Goal: Task Accomplishment & Management: Use online tool/utility

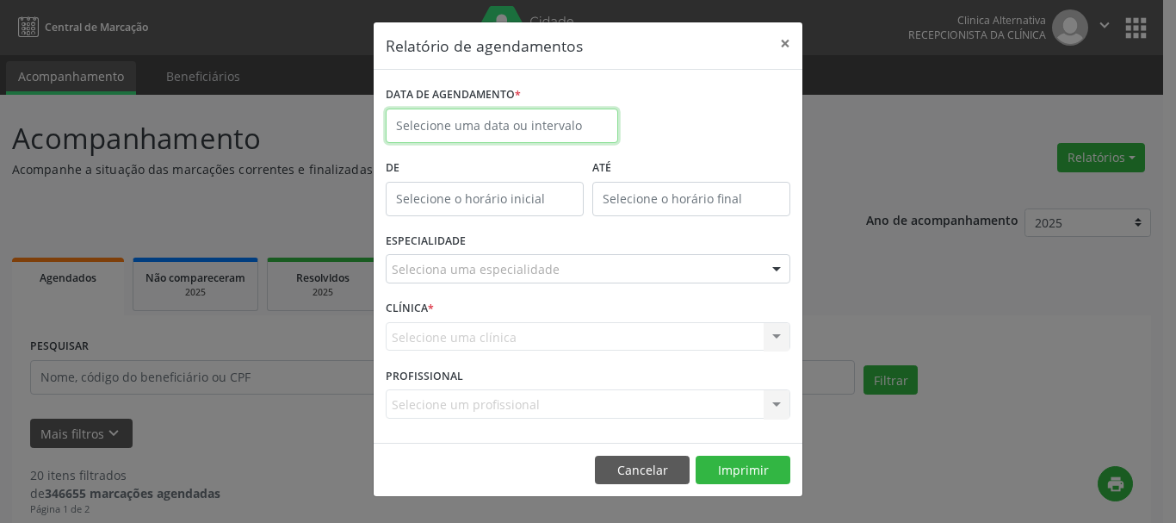
click at [492, 130] on body "Central de Marcação Clinica Alternativa Recepcionista da clínica  Configuraçõe…" at bounding box center [588, 261] width 1176 height 523
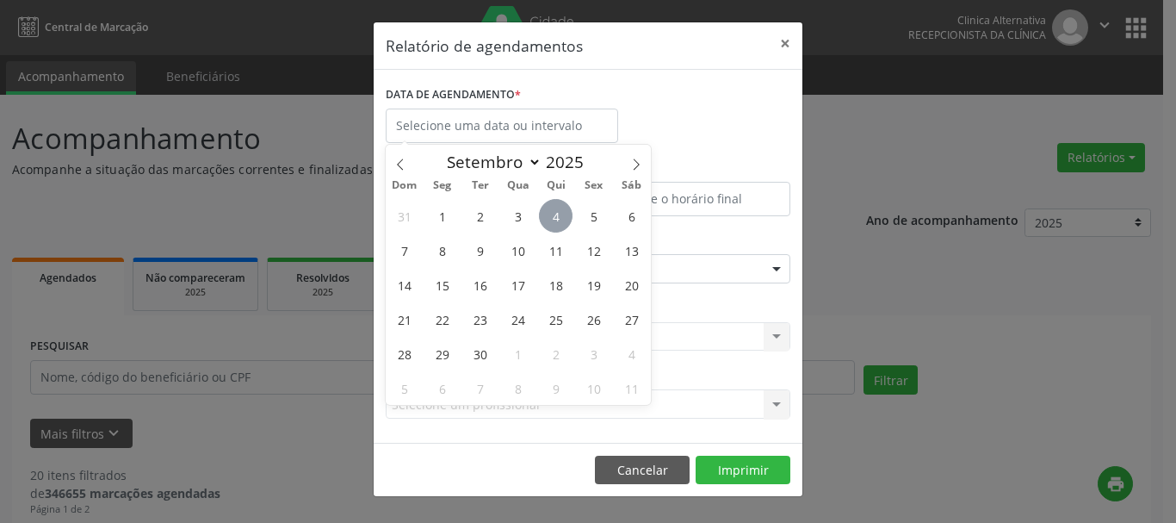
click at [567, 212] on span "4" at bounding box center [556, 216] width 34 height 34
type input "[DATE]"
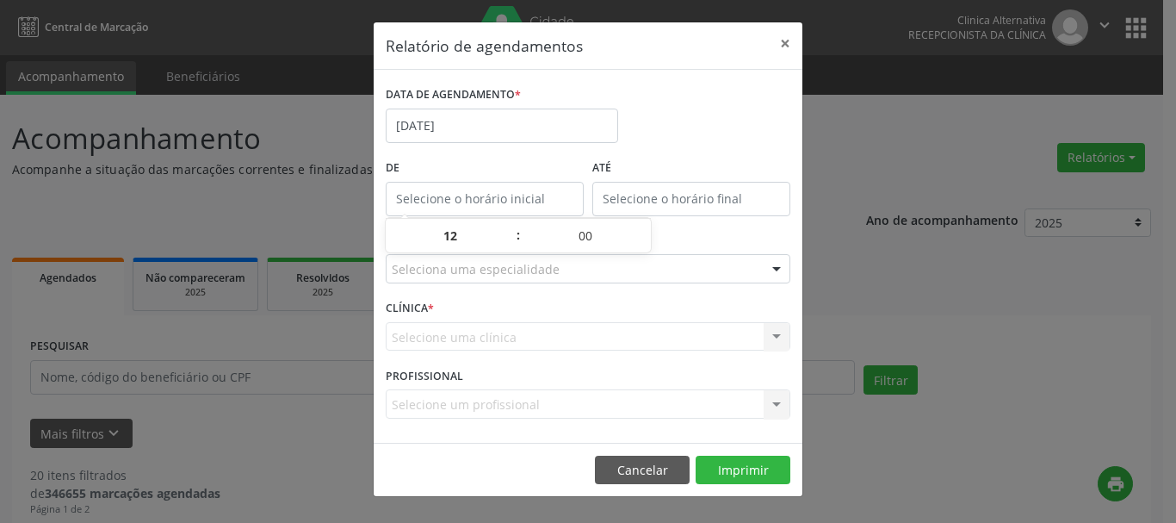
click at [567, 212] on body "Central de Marcação Clinica Alternativa Recepcionista da clínica  Configuraçõe…" at bounding box center [588, 261] width 1176 height 523
type input "12:00"
click at [795, 35] on button "×" at bounding box center [785, 43] width 34 height 42
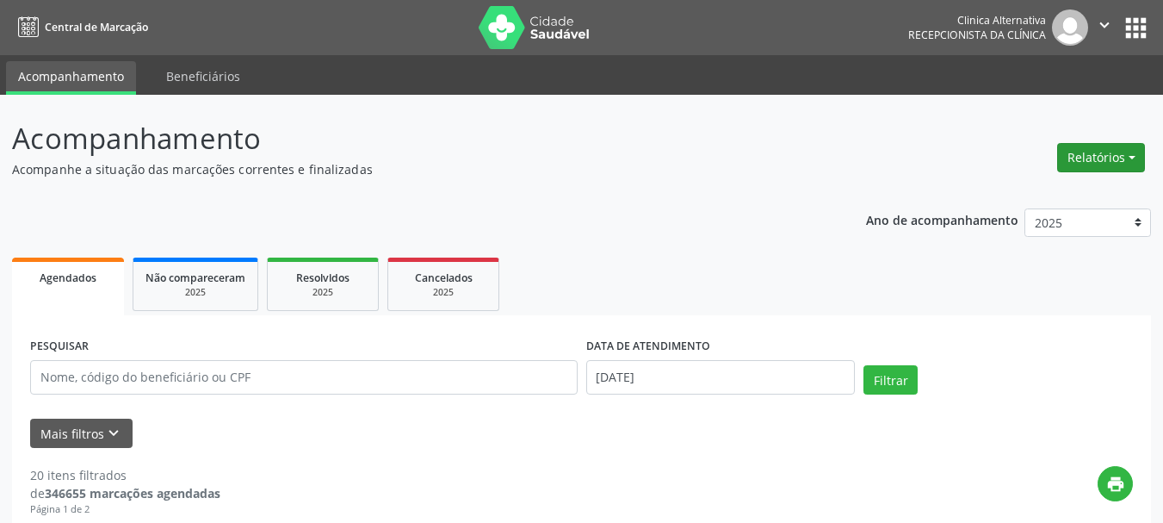
click at [1132, 155] on button "Relatórios" at bounding box center [1101, 157] width 88 height 29
click at [1025, 199] on link "Agendamentos" at bounding box center [1053, 195] width 185 height 24
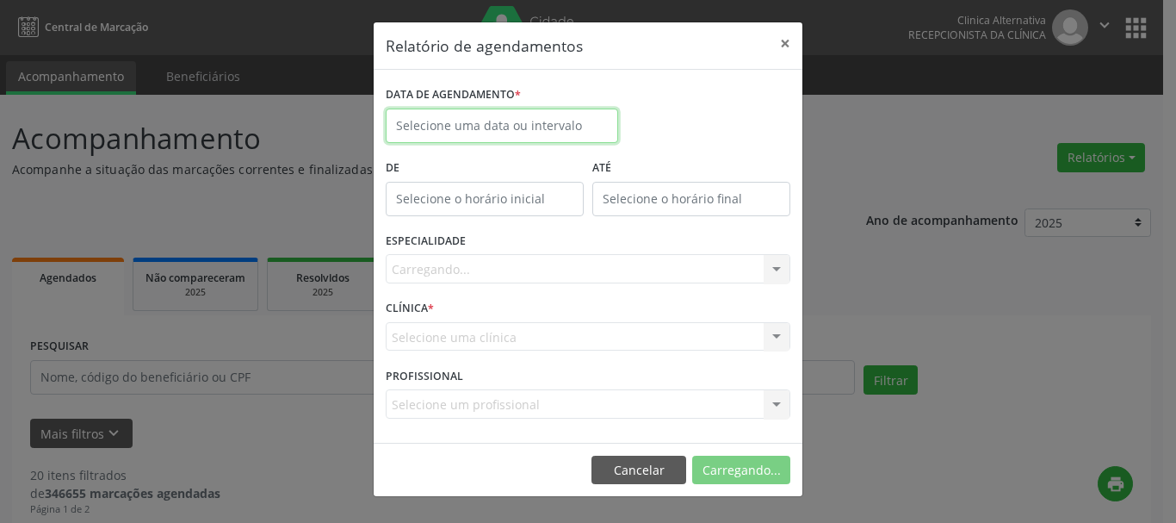
click at [510, 117] on input "text" at bounding box center [502, 125] width 232 height 34
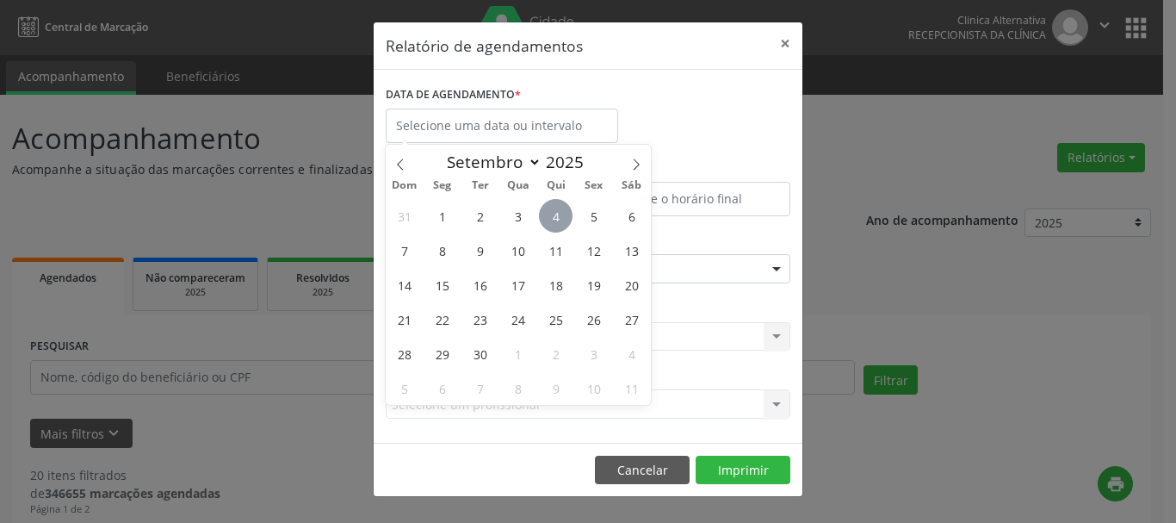
click at [556, 213] on span "4" at bounding box center [556, 216] width 34 height 34
type input "[DATE]"
click at [556, 213] on span "4" at bounding box center [556, 216] width 34 height 34
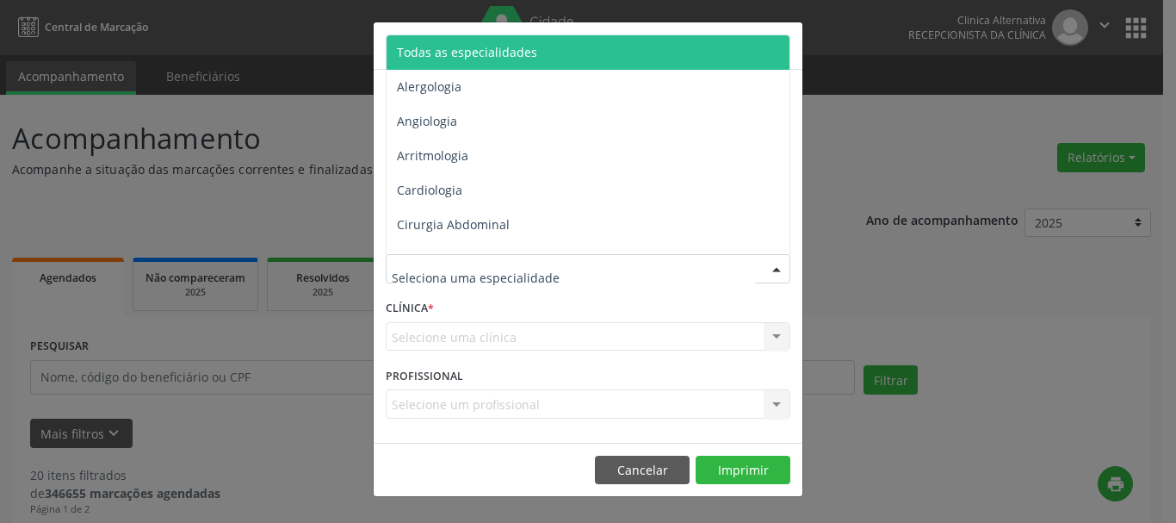
click at [461, 56] on span "Todas as especialidades" at bounding box center [467, 52] width 140 height 16
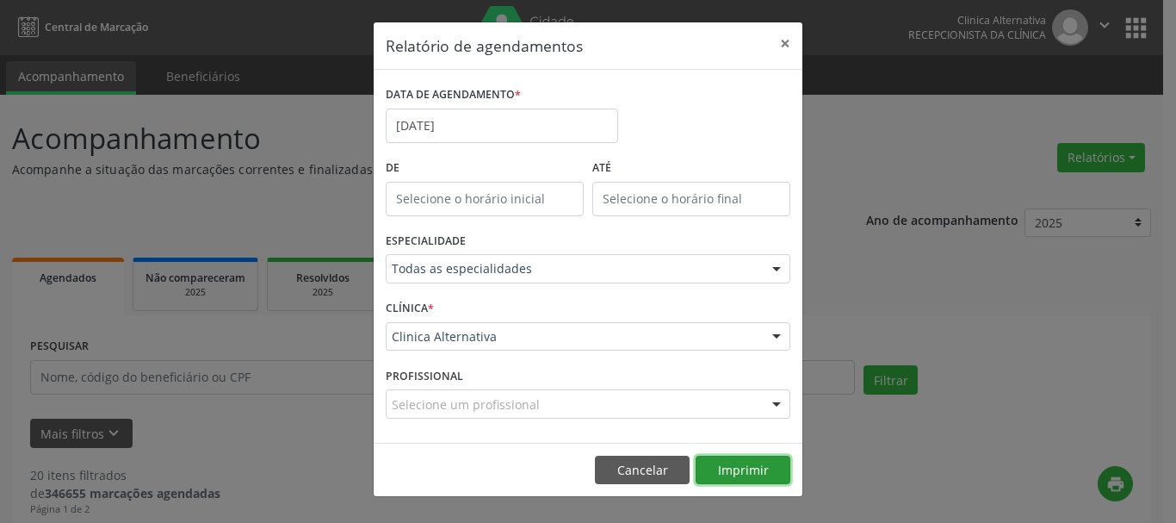
click at [735, 461] on button "Imprimir" at bounding box center [743, 469] width 95 height 29
